Goal: Navigation & Orientation: Understand site structure

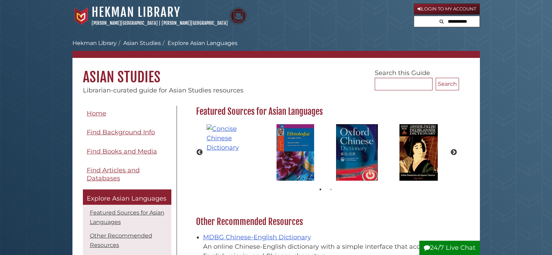
scroll to position [121, 267]
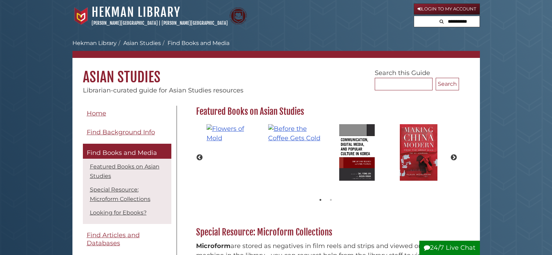
scroll to position [179, 267]
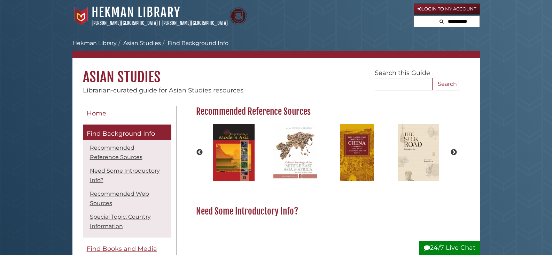
scroll to position [89, 267]
